Goal: Navigation & Orientation: Find specific page/section

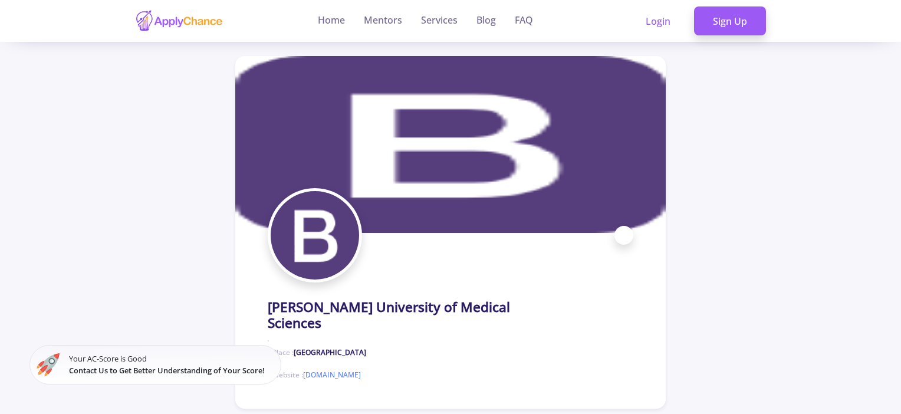
scroll to position [424, 0]
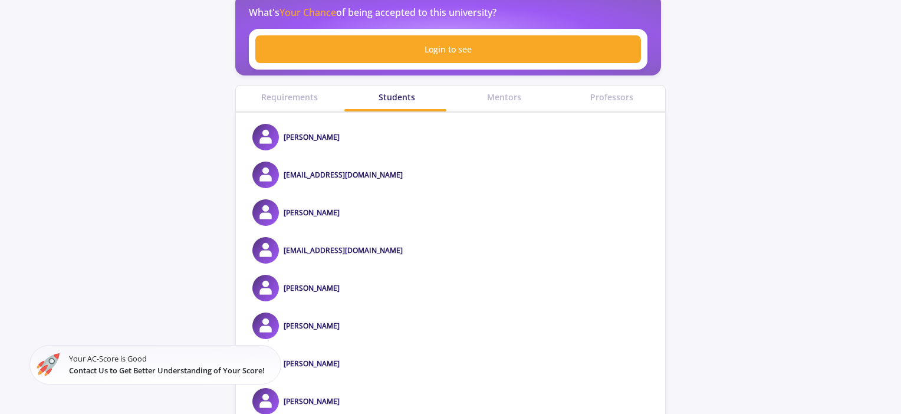
click at [506, 103] on div "Mentors" at bounding box center [503, 97] width 107 height 12
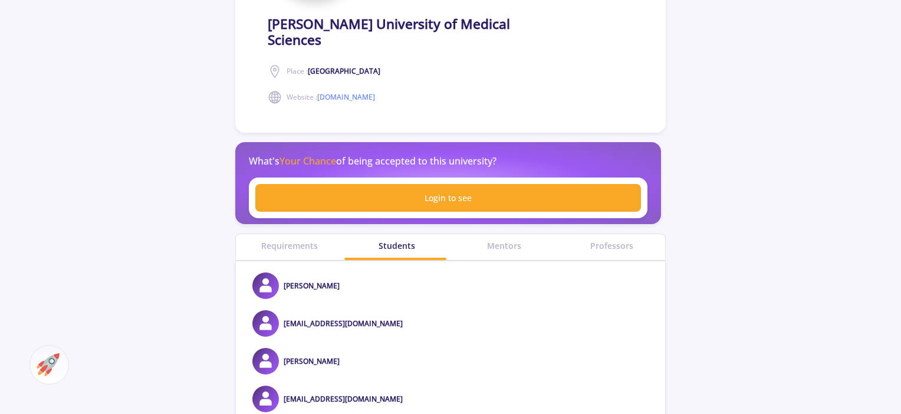
scroll to position [426, 0]
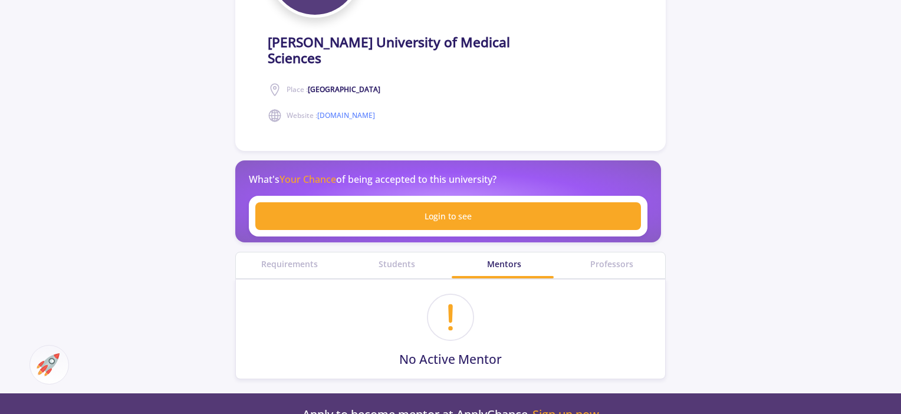
scroll to position [354, 0]
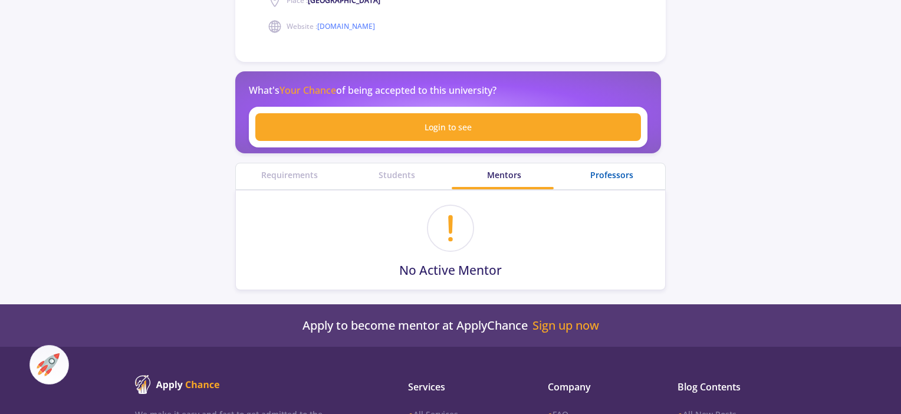
click at [614, 173] on div "Professors" at bounding box center [611, 175] width 107 height 12
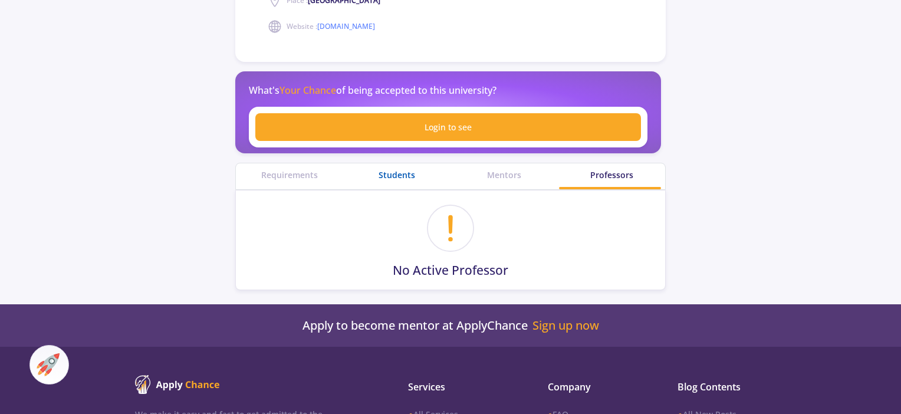
click at [403, 177] on div "Students" at bounding box center [396, 175] width 107 height 12
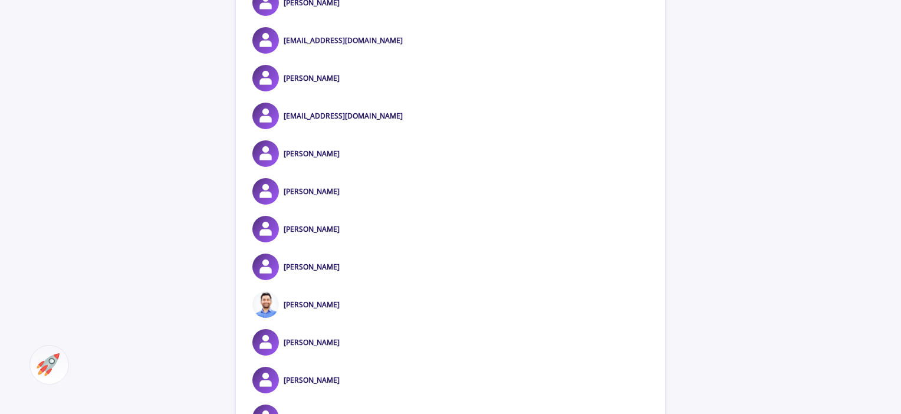
scroll to position [495, 0]
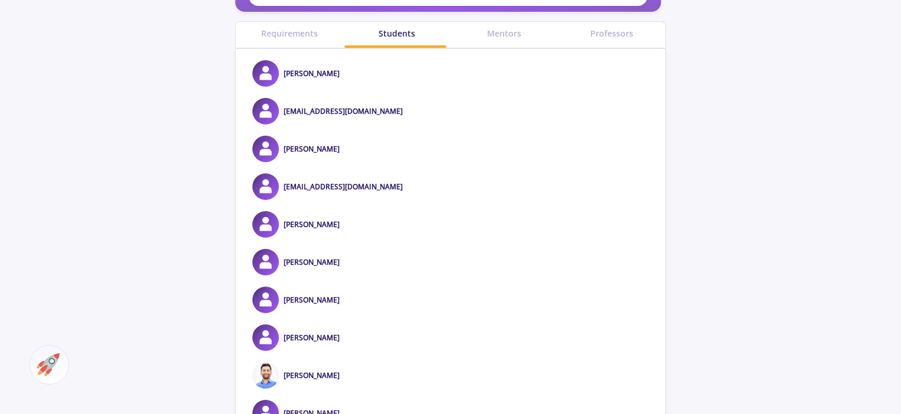
scroll to position [354, 0]
